Goal: Task Accomplishment & Management: Manage account settings

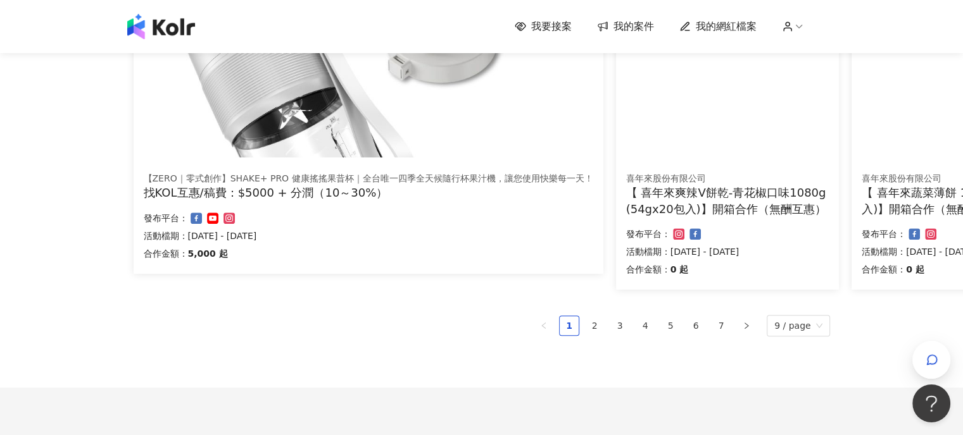
scroll to position [760, 0]
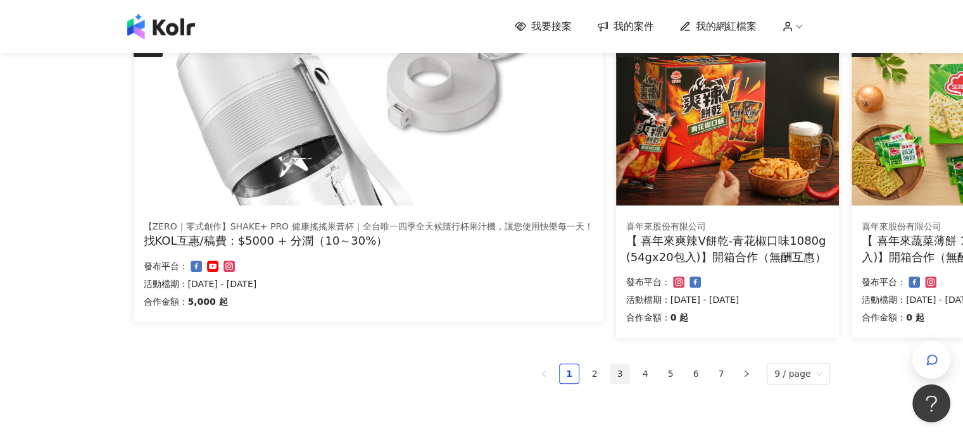
click at [622, 373] on link "3" at bounding box center [619, 374] width 19 height 19
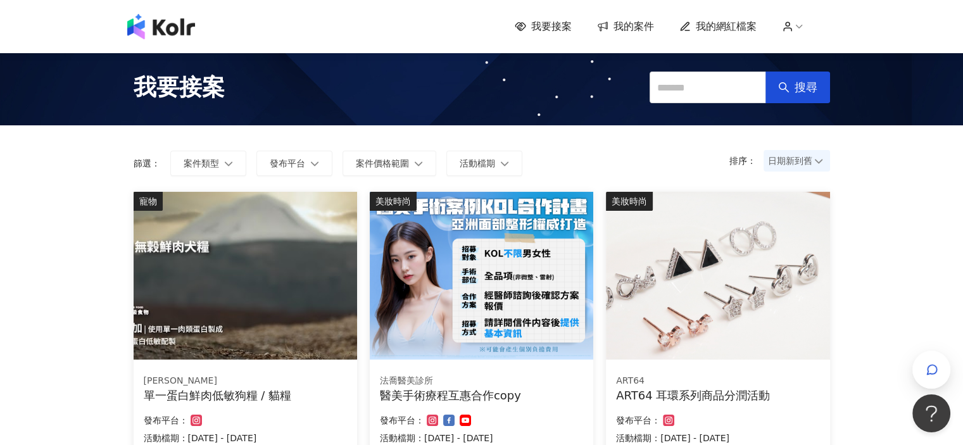
scroll to position [0, 0]
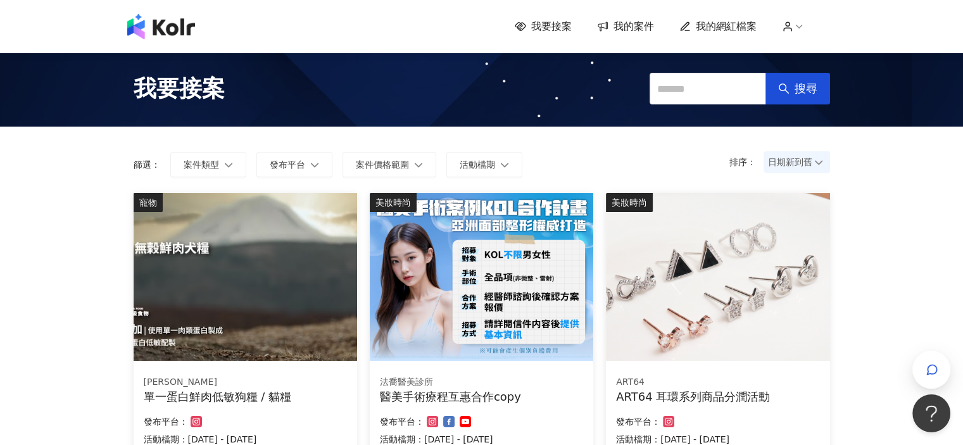
click at [800, 26] on icon at bounding box center [798, 26] width 11 height 11
click at [828, 75] on link "帳務資訊" at bounding box center [828, 75] width 35 height 10
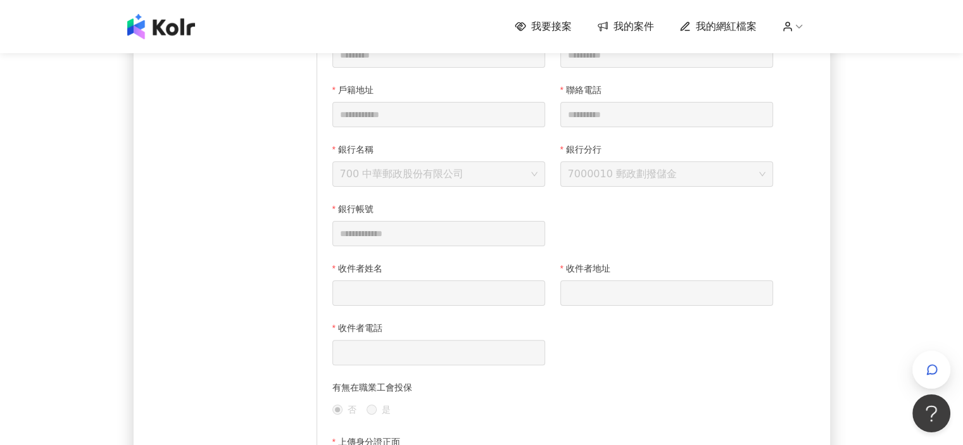
scroll to position [196, 0]
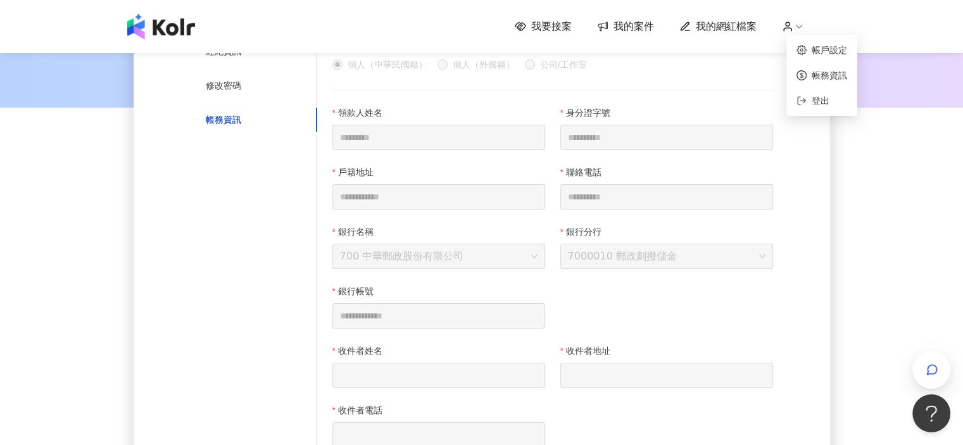
click at [800, 24] on icon at bounding box center [798, 26] width 11 height 11
click at [825, 49] on link "帳戶設定" at bounding box center [828, 50] width 35 height 10
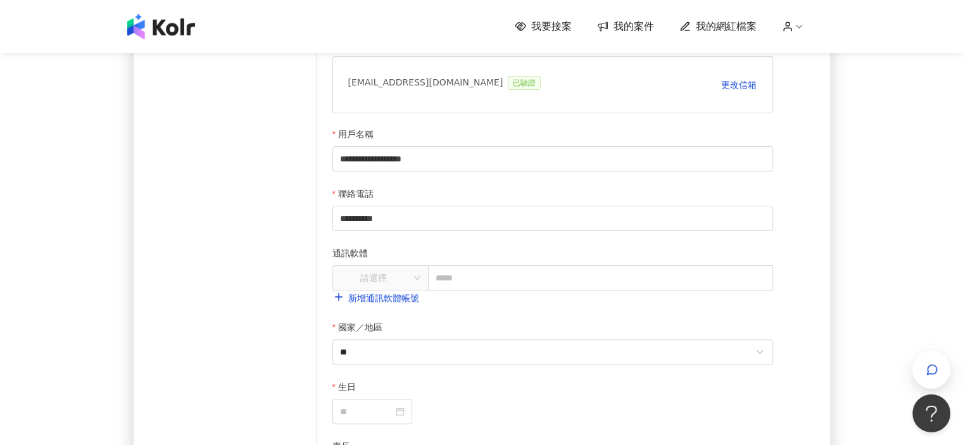
scroll to position [380, 0]
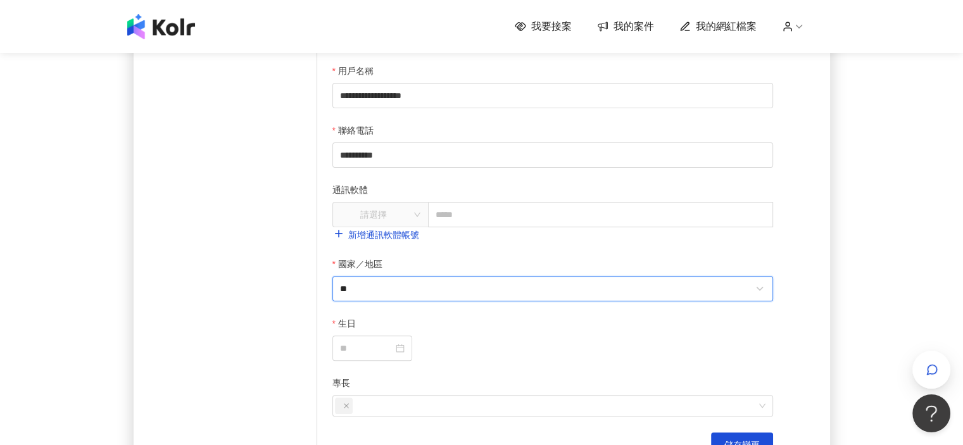
click at [741, 287] on input "**" at bounding box center [545, 289] width 411 height 24
click at [694, 176] on div "中國" at bounding box center [703, 178] width 122 height 23
type input "**"
click at [854, 202] on div "**********" at bounding box center [481, 116] width 963 height 891
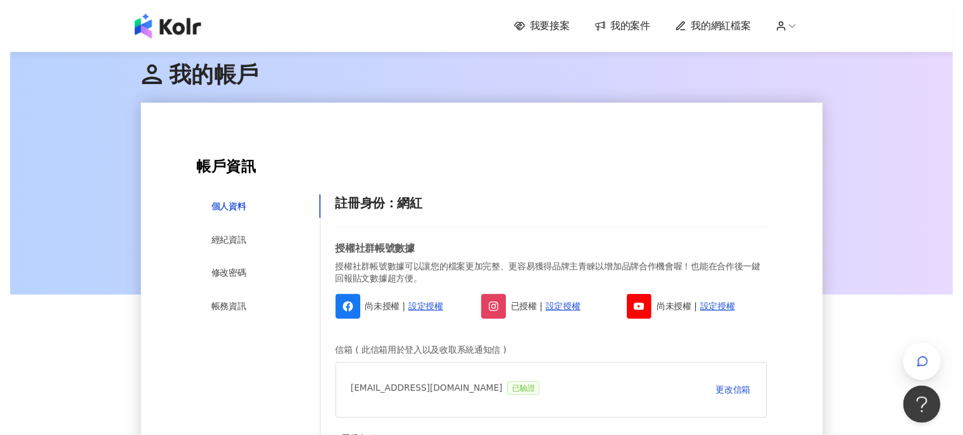
scroll to position [0, 0]
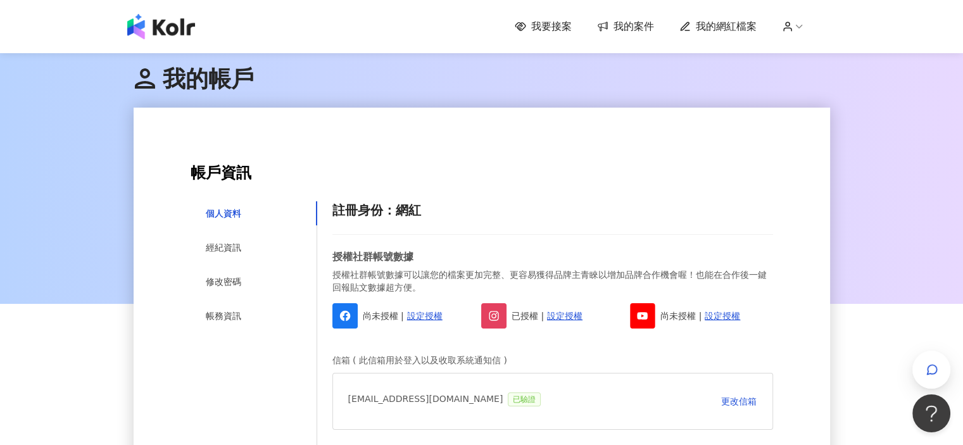
click at [557, 30] on span "我要接案" at bounding box center [551, 27] width 41 height 14
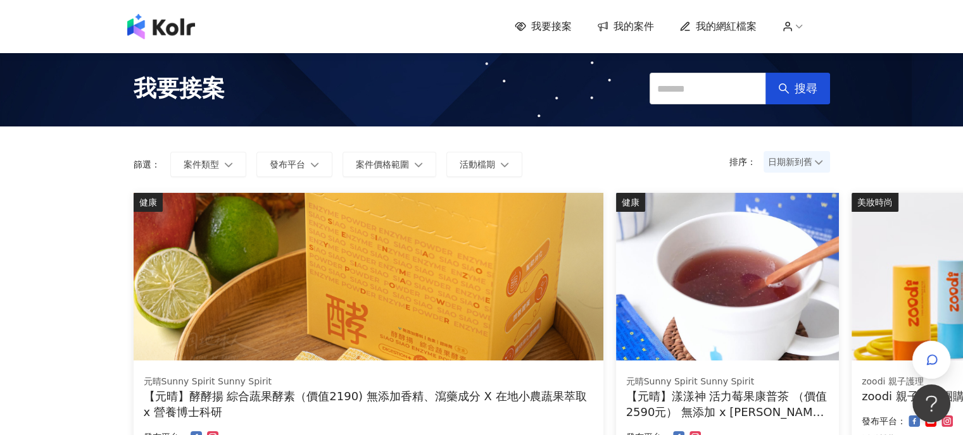
click at [167, 27] on img at bounding box center [161, 26] width 68 height 25
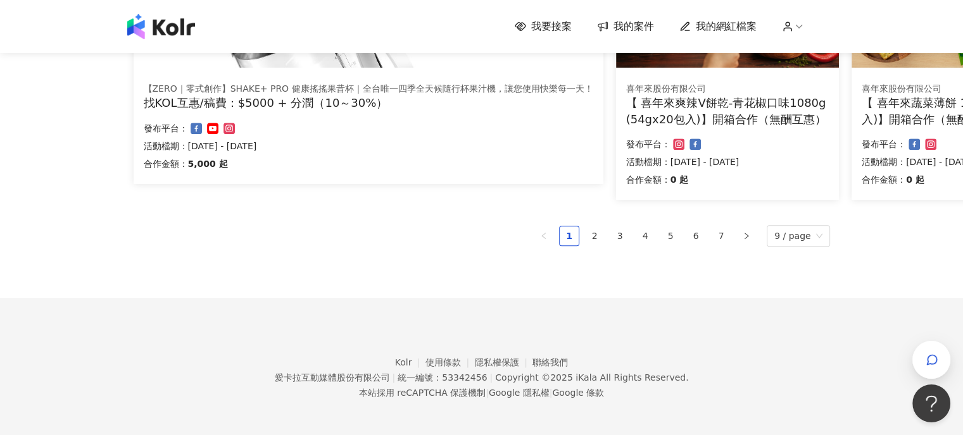
scroll to position [901, 0]
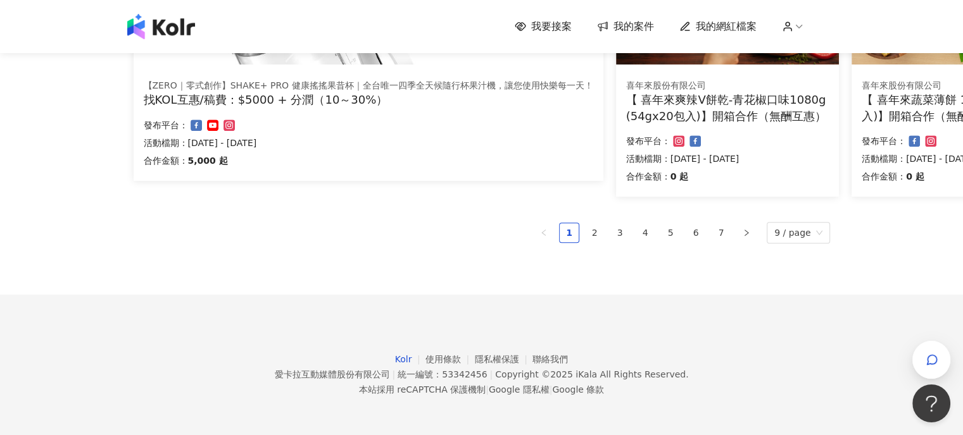
click at [405, 356] on link "Kolr" at bounding box center [410, 359] width 30 height 10
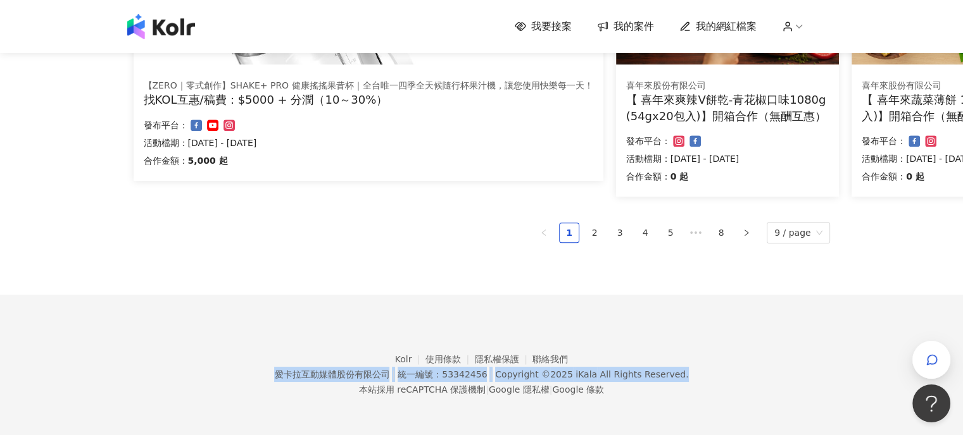
drag, startPoint x: 261, startPoint y: 346, endPoint x: 691, endPoint y: 385, distance: 431.5
click at [742, 412] on footer "Kolr 使用條款 隱私權保護 聯絡我們 愛卡拉互動媒體股份有限公司 | 統一編號：53342456 | Copyright © 2025 iKala All…" at bounding box center [481, 365] width 963 height 141
click at [747, 411] on footer "Kolr 使用條款 隱私權保護 聯絡我們 愛卡拉互動媒體股份有限公司 | 統一編號：53342456 | Copyright © 2025 iKala All…" at bounding box center [481, 365] width 963 height 141
drag, startPoint x: 774, startPoint y: 420, endPoint x: 363, endPoint y: 332, distance: 420.6
click at [489, 365] on footer "Kolr 使用條款 隱私權保護 聯絡我們 愛卡拉互動媒體股份有限公司 | 統一編號：53342456 | Copyright © 2025 iKala All…" at bounding box center [481, 365] width 963 height 141
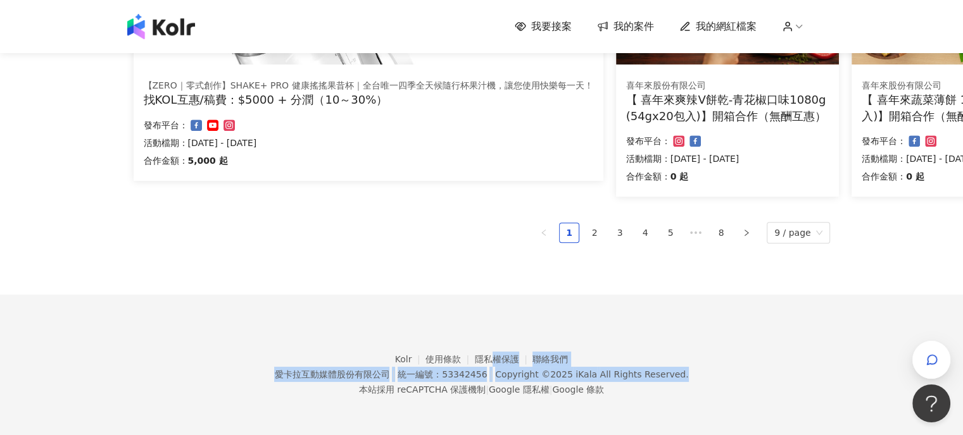
click at [735, 385] on footer "Kolr 使用條款 隱私權保護 聯絡我們 愛卡拉互動媒體股份有限公司 | 統一編號：53342456 | Copyright © 2025 iKala All…" at bounding box center [481, 365] width 963 height 141
drag, startPoint x: 765, startPoint y: 395, endPoint x: 406, endPoint y: 360, distance: 360.6
click at [406, 360] on footer "Kolr 使用條款 隱私權保護 聯絡我們 愛卡拉互動媒體股份有限公司 | 統一編號：53342456 | Copyright © 2025 iKala All…" at bounding box center [481, 365] width 963 height 141
click at [727, 386] on footer "Kolr 使用條款 隱私權保護 聯絡我們 愛卡拉互動媒體股份有限公司 | 統一編號：53342456 | Copyright © 2025 iKala All…" at bounding box center [481, 365] width 963 height 141
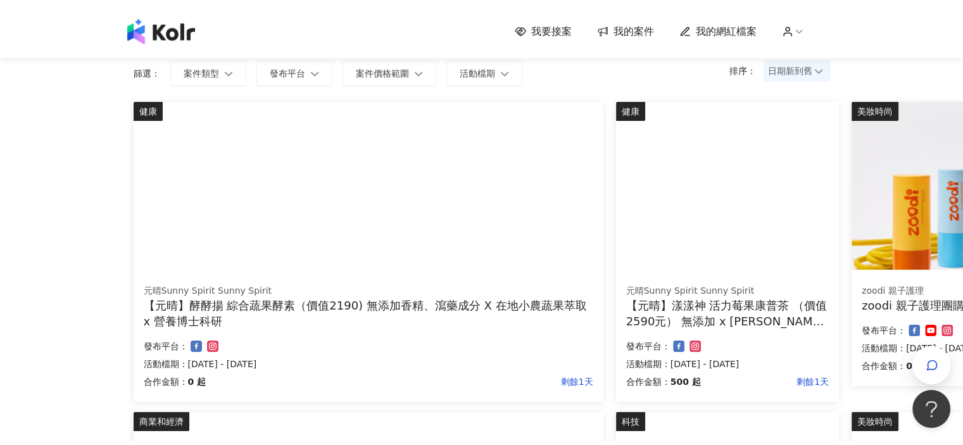
scroll to position [0, 0]
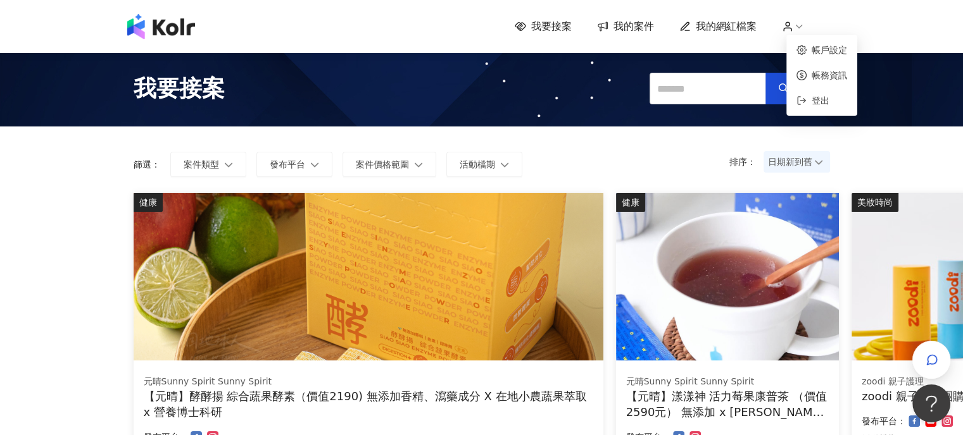
click at [793, 25] on icon at bounding box center [787, 26] width 11 height 11
click at [811, 50] on link "帳戶設定" at bounding box center [828, 50] width 35 height 10
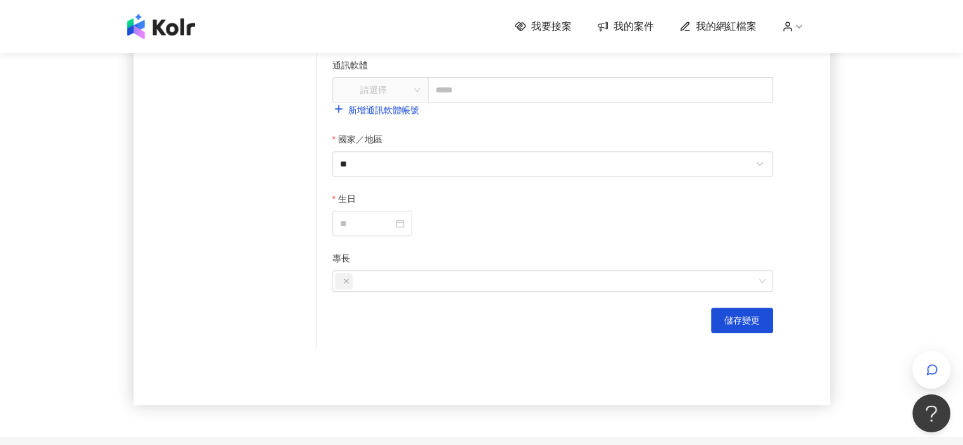
scroll to position [443, 0]
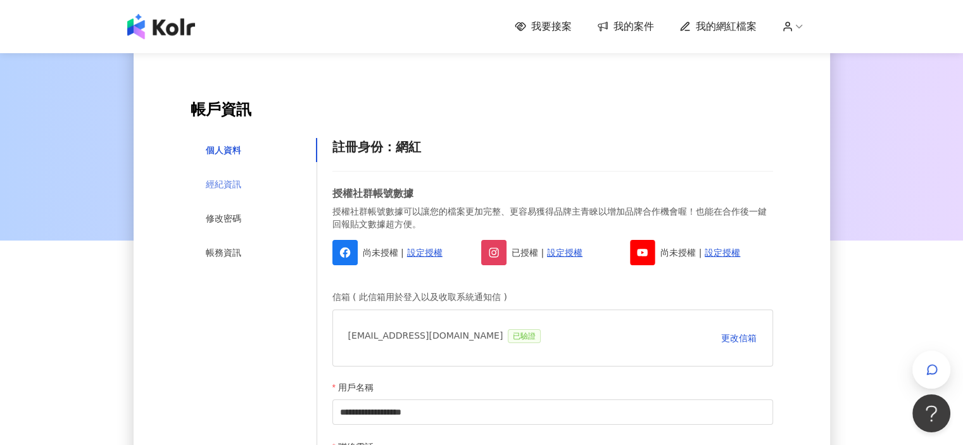
click at [268, 192] on div "經紀資訊" at bounding box center [254, 184] width 127 height 24
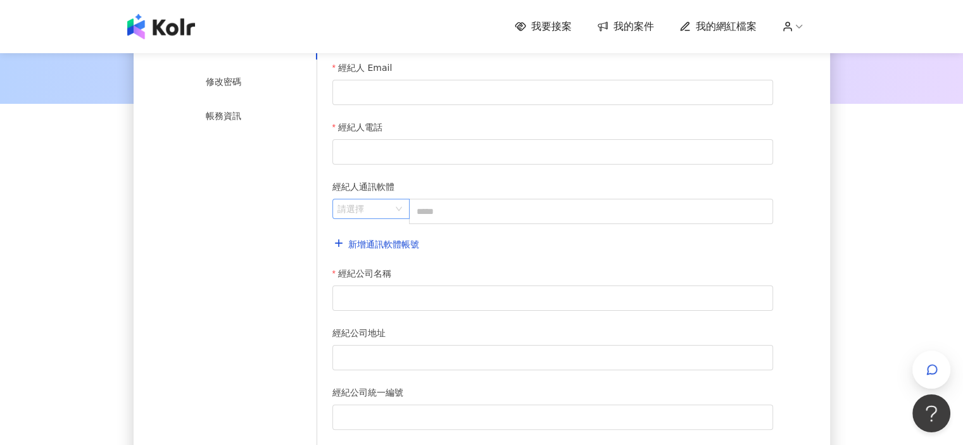
scroll to position [127, 0]
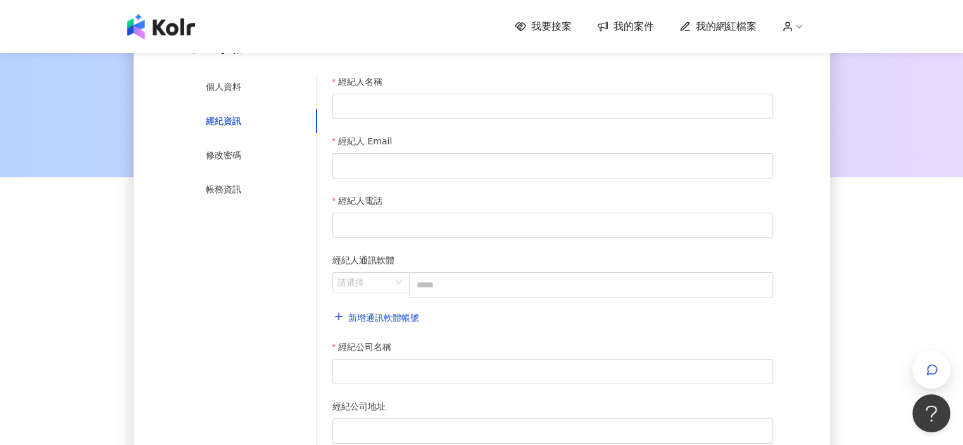
click at [142, 35] on img at bounding box center [161, 26] width 68 height 25
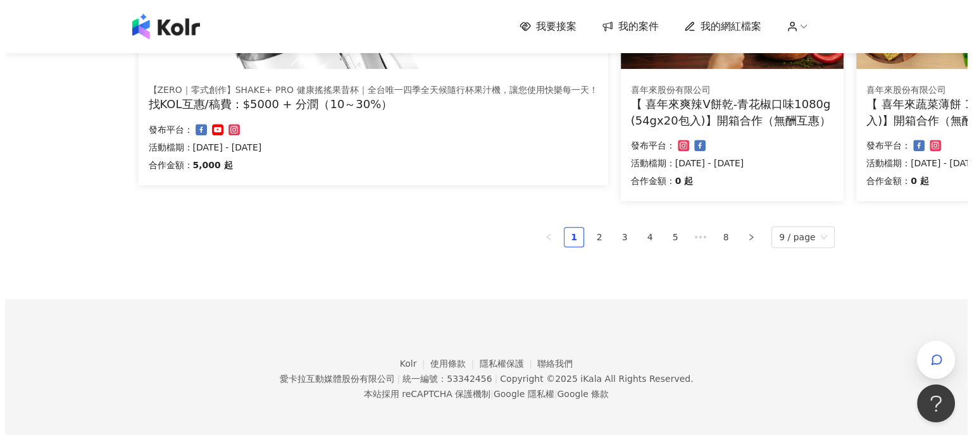
scroll to position [901, 0]
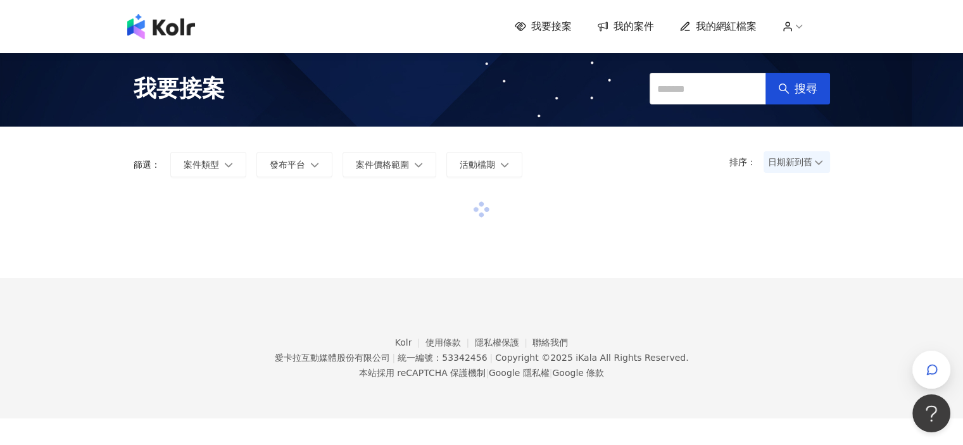
click at [804, 25] on icon at bounding box center [798, 26] width 11 height 11
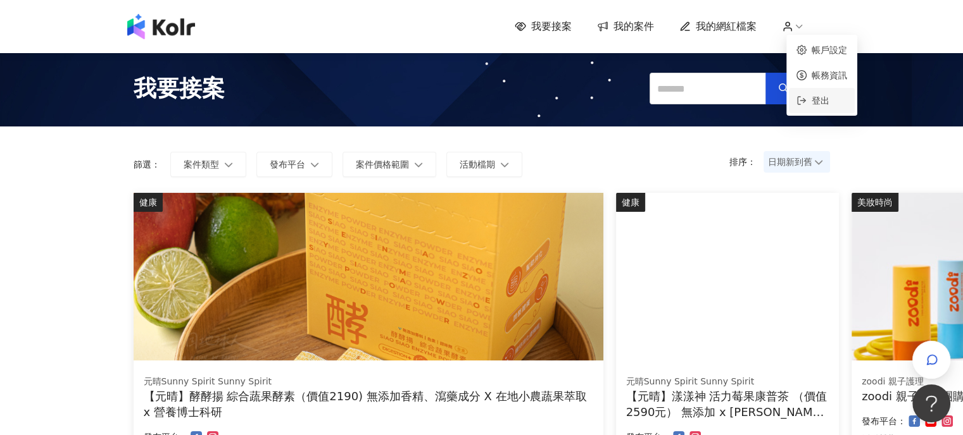
drag, startPoint x: 825, startPoint y: 96, endPoint x: 863, endPoint y: 96, distance: 38.0
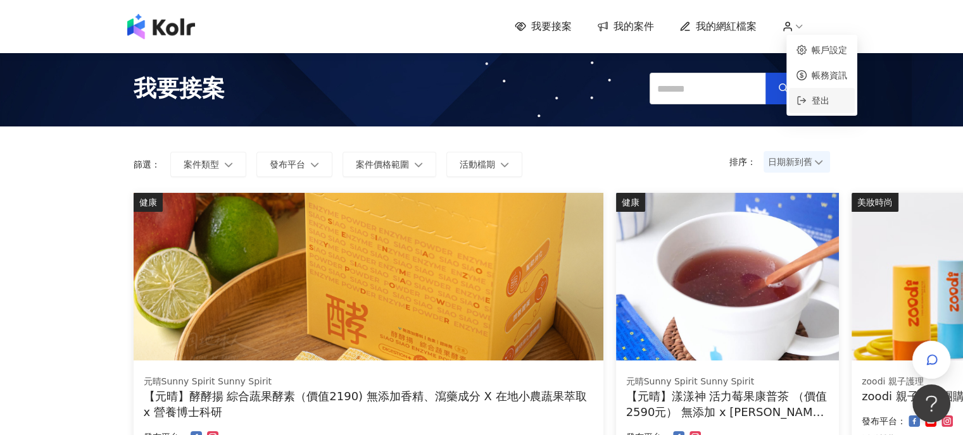
click at [825, 96] on span "登出" at bounding box center [820, 101] width 18 height 10
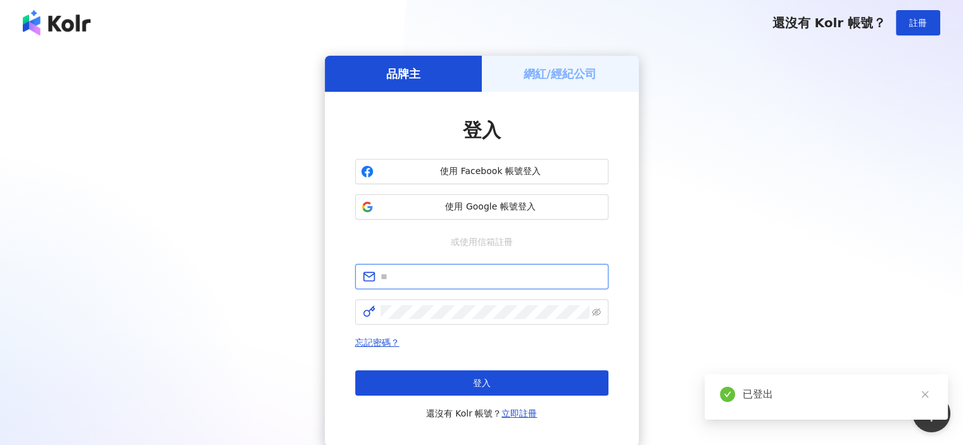
type input "**********"
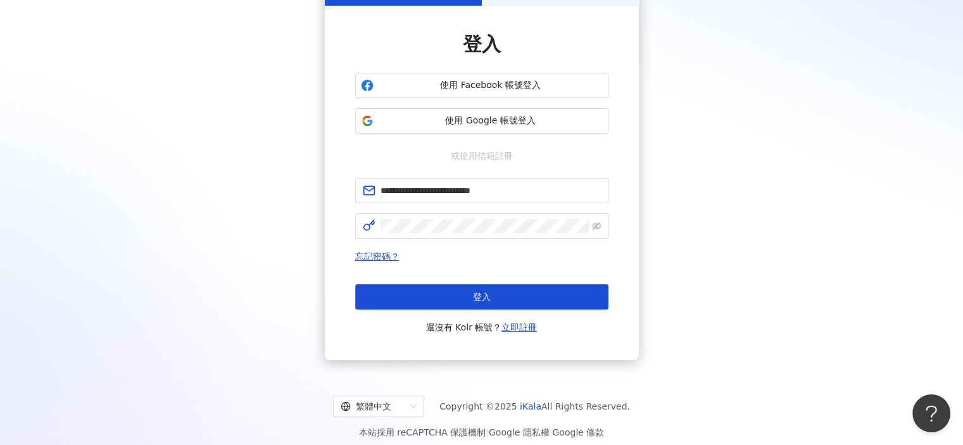
scroll to position [96, 0]
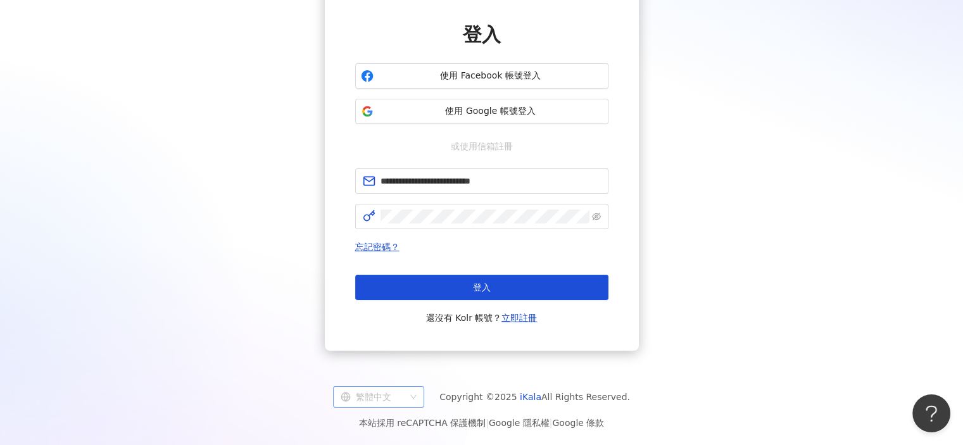
click at [413, 399] on span "繁體中文" at bounding box center [379, 397] width 76 height 20
click at [395, 346] on div "English" at bounding box center [385, 348] width 71 height 14
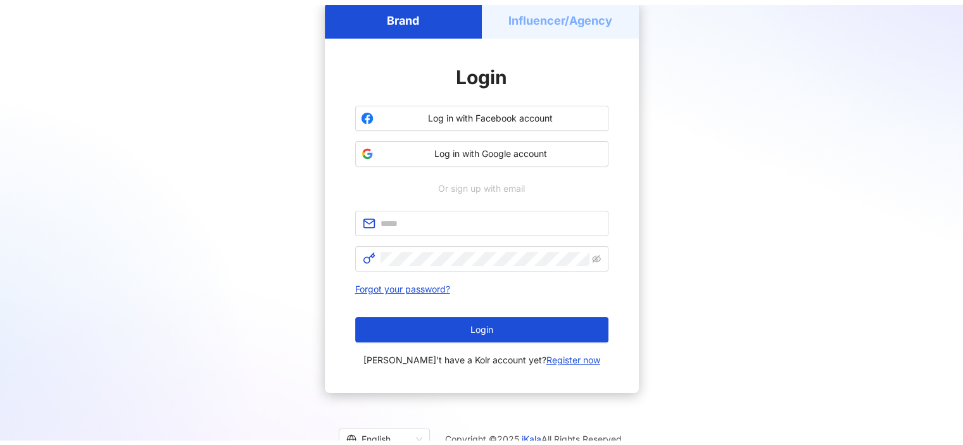
scroll to position [96, 0]
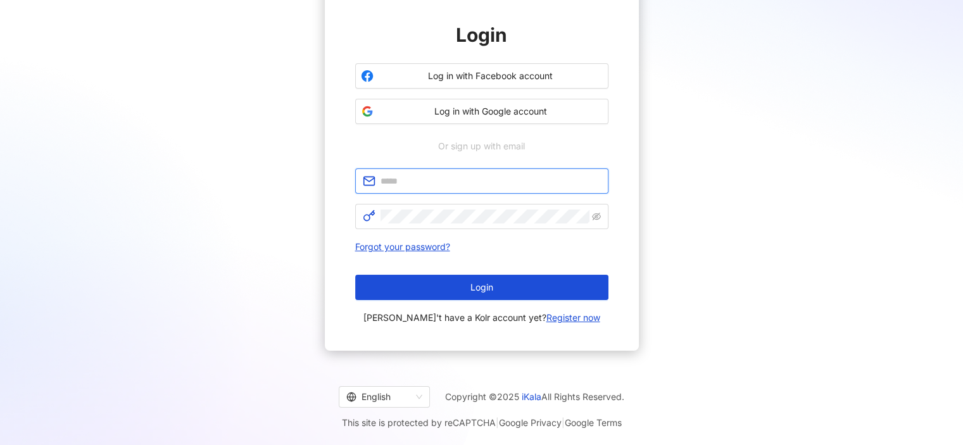
type input "**********"
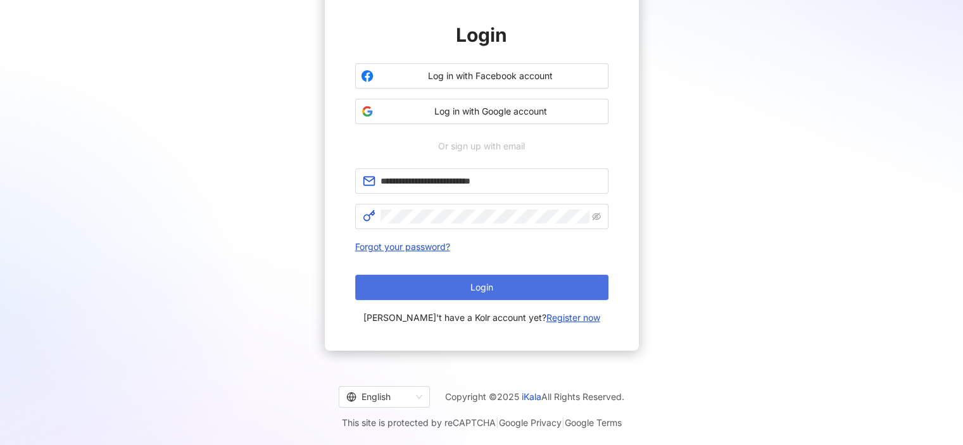
click at [508, 285] on button "Login" at bounding box center [481, 287] width 253 height 25
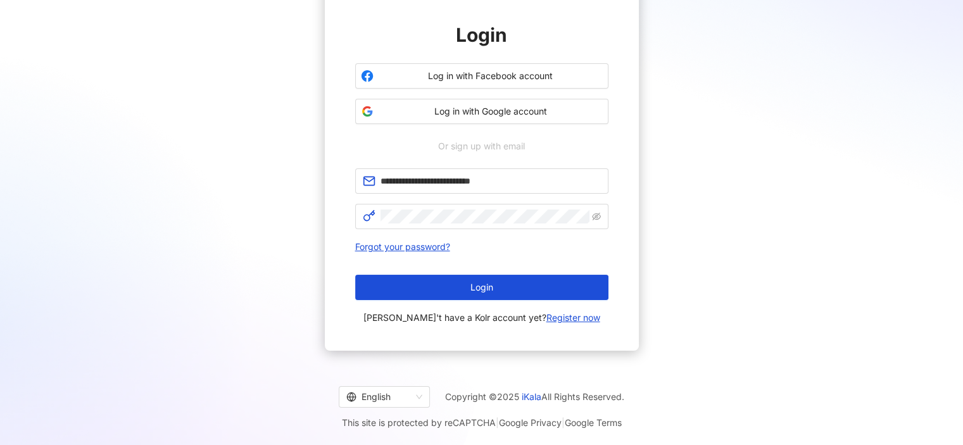
scroll to position [58, 0]
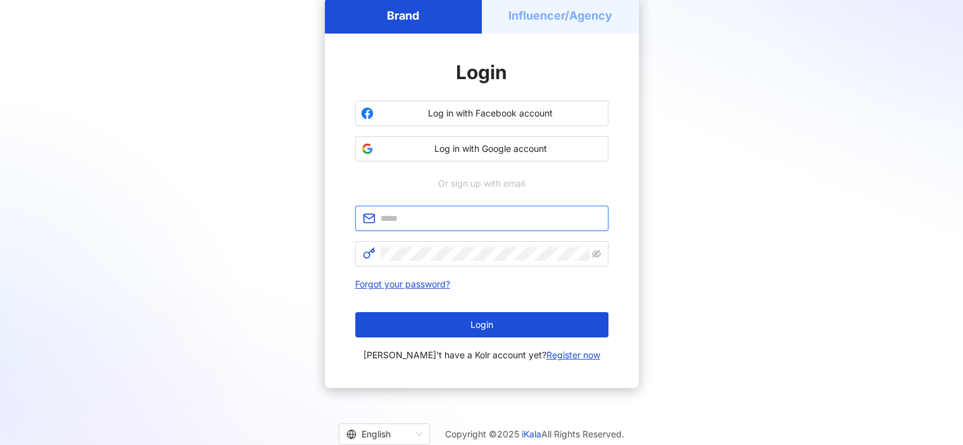
type input "**********"
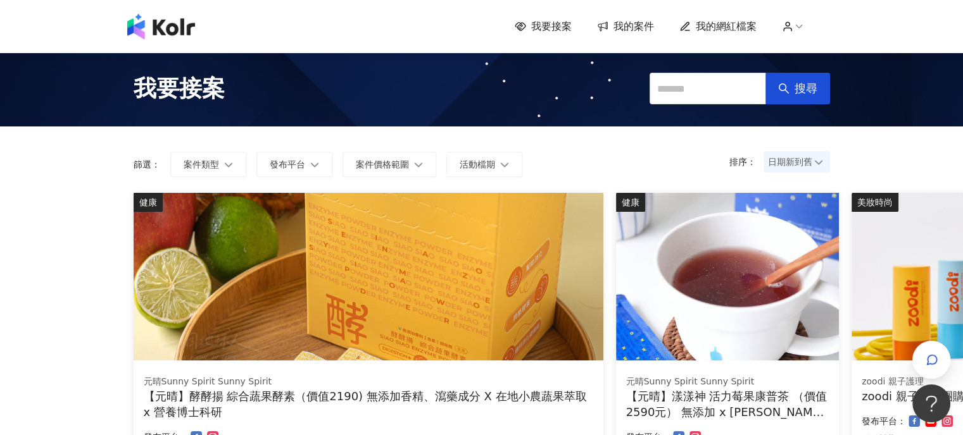
click at [803, 25] on icon at bounding box center [798, 26] width 11 height 11
click at [833, 99] on span "登出" at bounding box center [826, 101] width 41 height 14
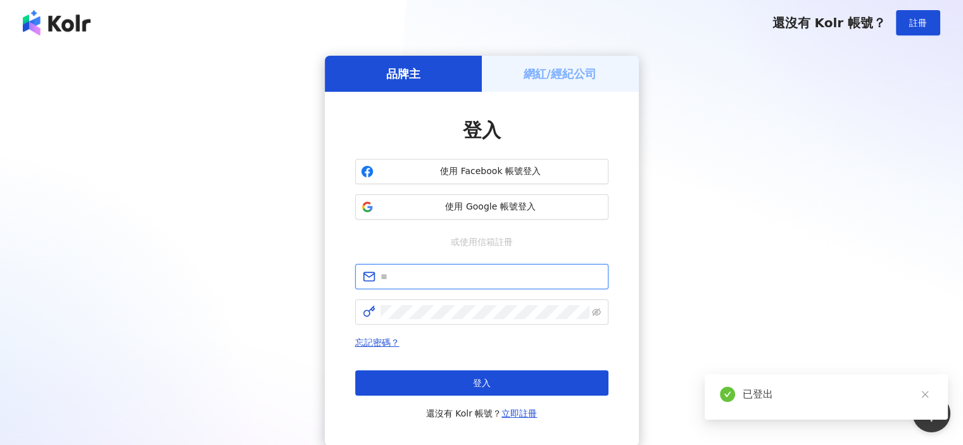
type input "**********"
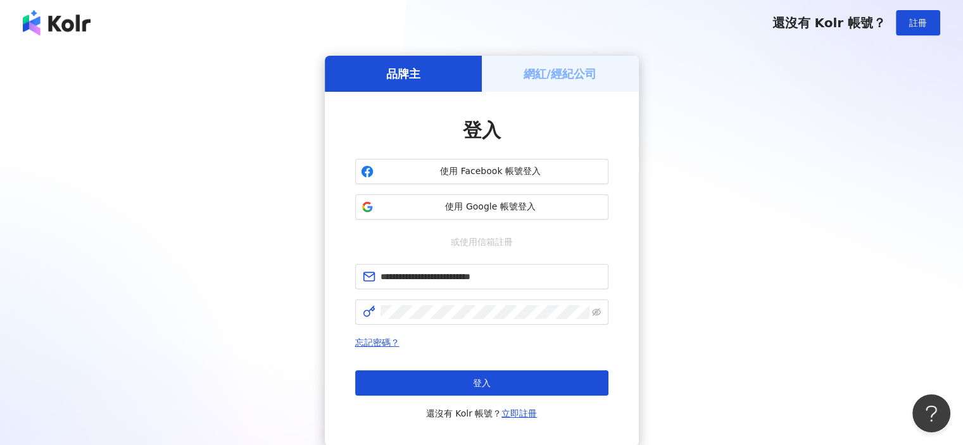
click at [565, 75] on h5 "網紅/經紀公司" at bounding box center [559, 74] width 73 height 16
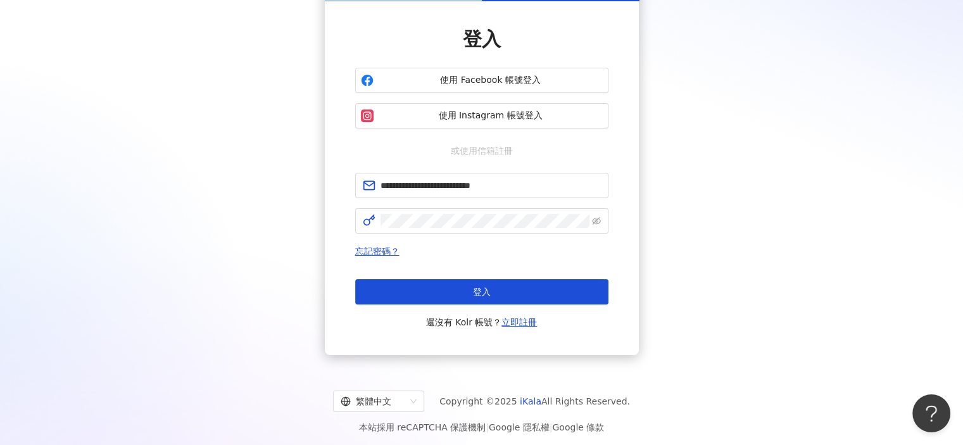
scroll to position [96, 0]
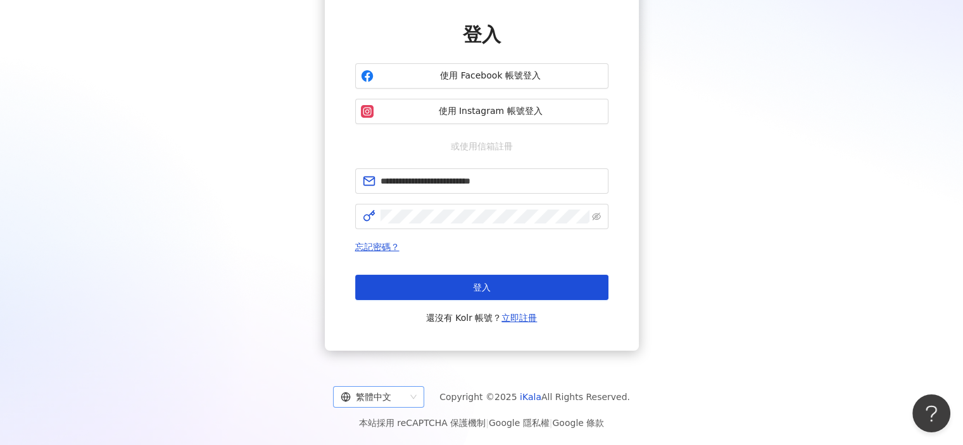
click at [416, 398] on span "繁體中文" at bounding box center [379, 397] width 76 height 20
